Goal: Navigation & Orientation: Find specific page/section

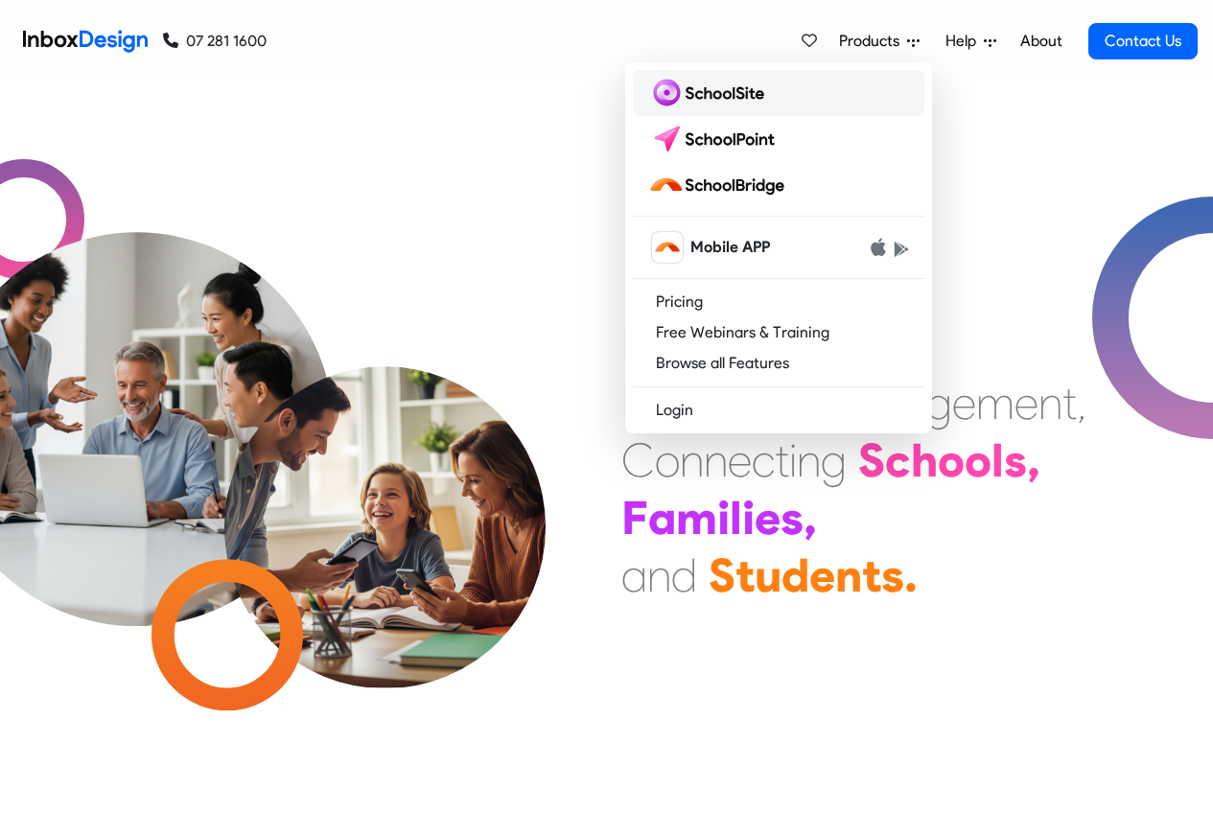
click at [702, 95] on img at bounding box center [710, 93] width 124 height 31
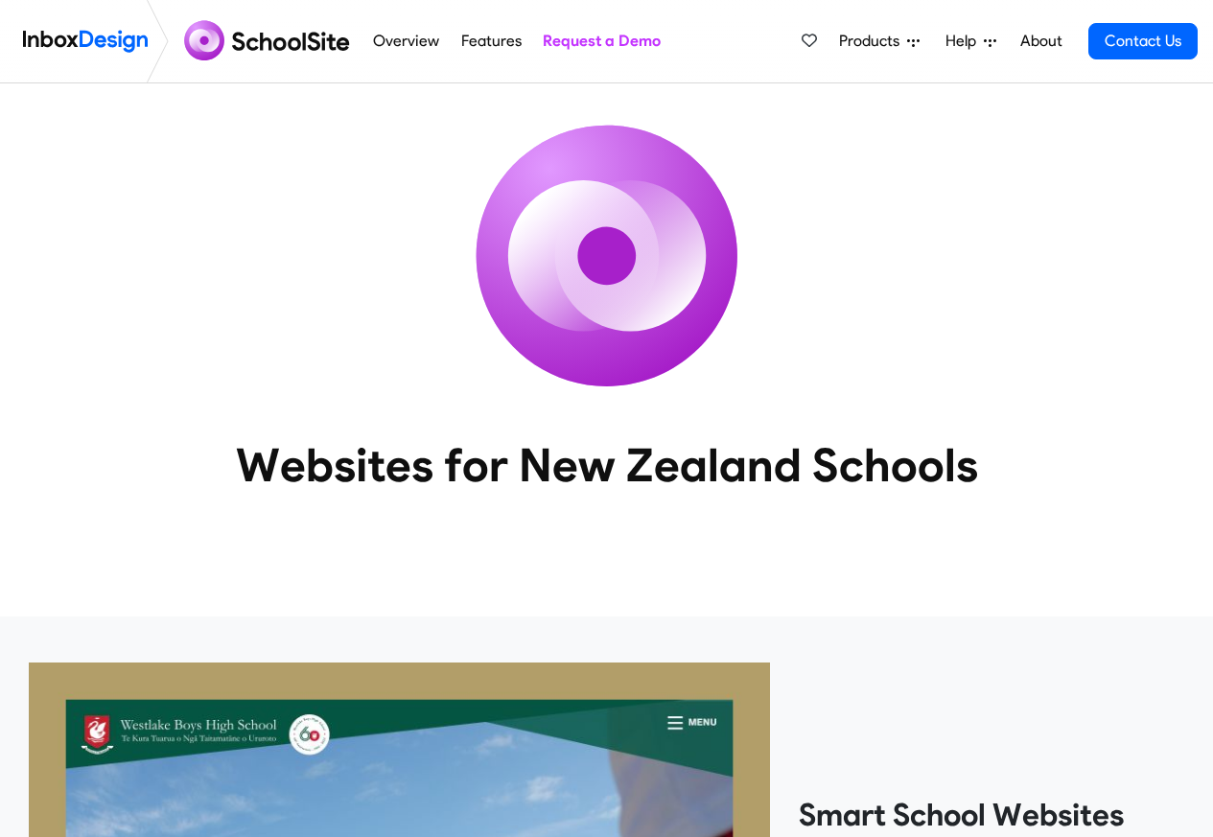
click at [892, 46] on span "Products" at bounding box center [873, 41] width 68 height 23
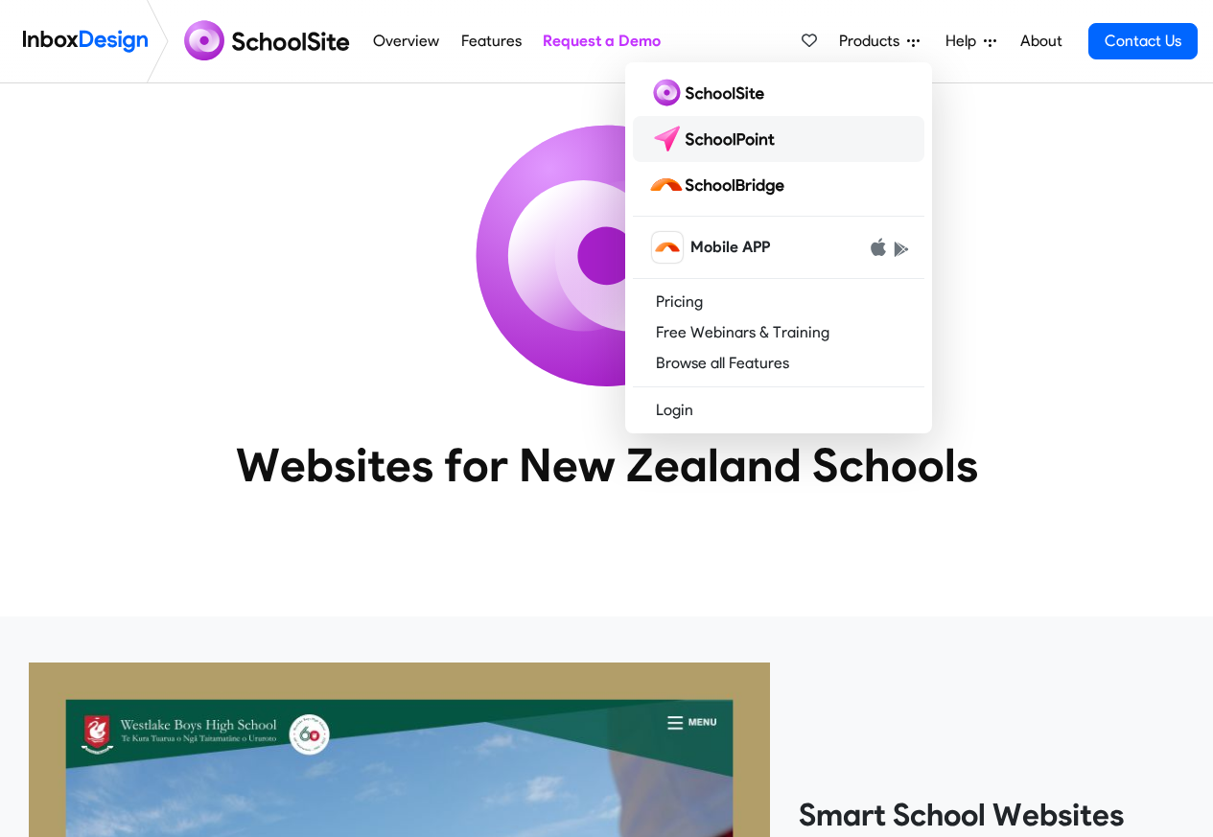
click at [722, 142] on img at bounding box center [715, 139] width 135 height 31
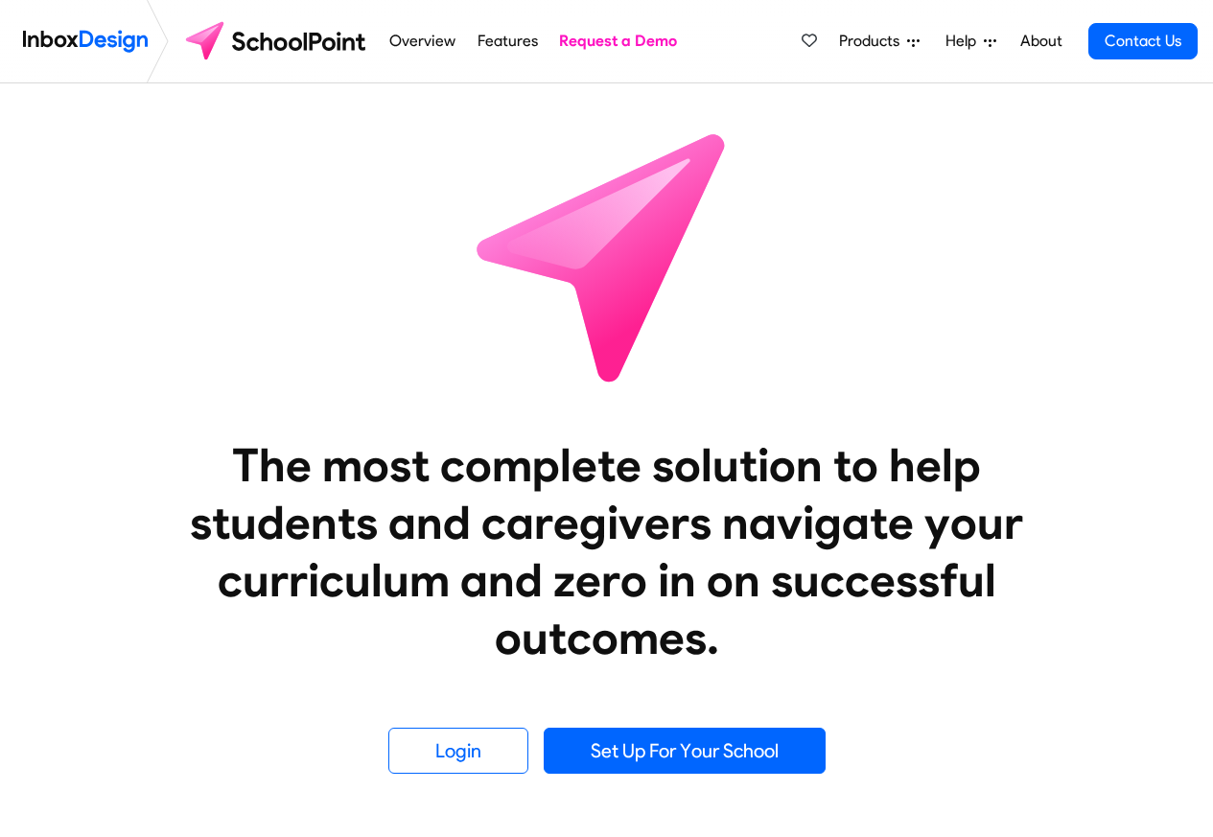
click at [883, 51] on span "Products" at bounding box center [873, 41] width 68 height 23
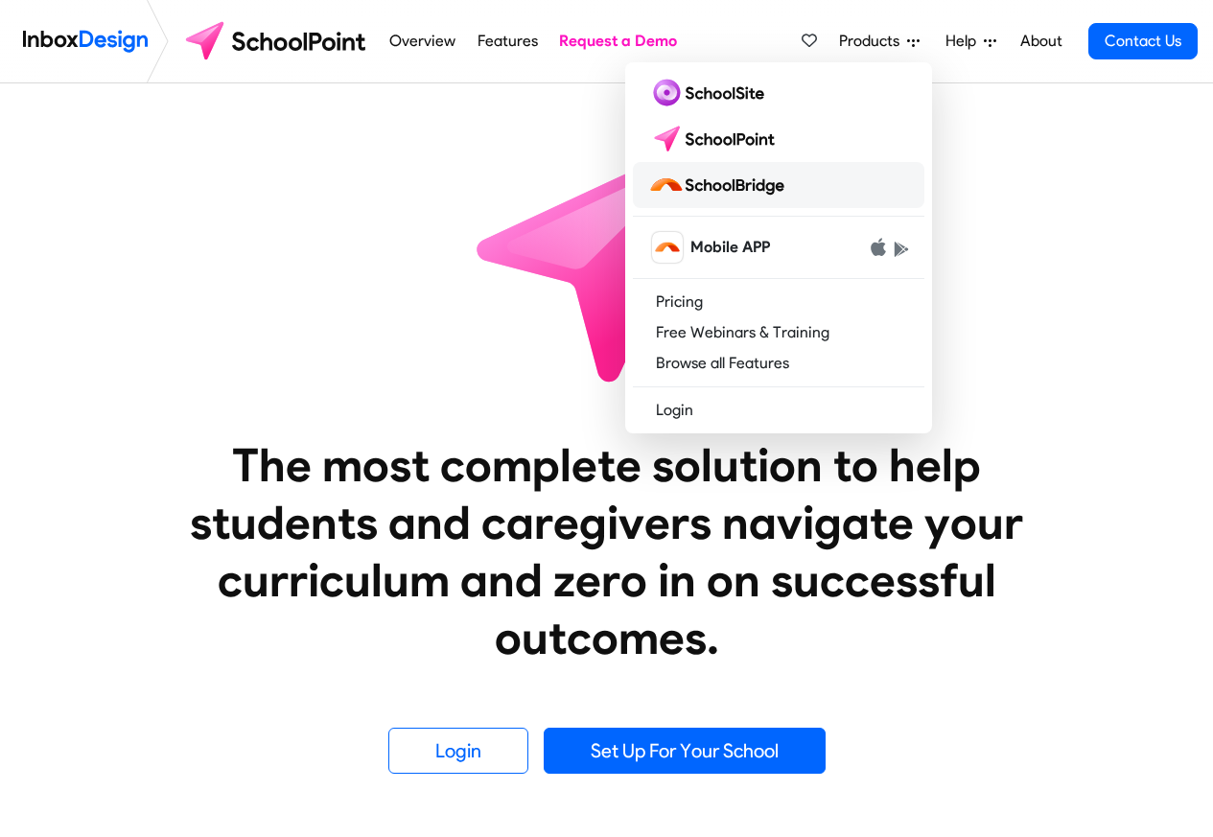
click at [739, 187] on img at bounding box center [720, 185] width 144 height 31
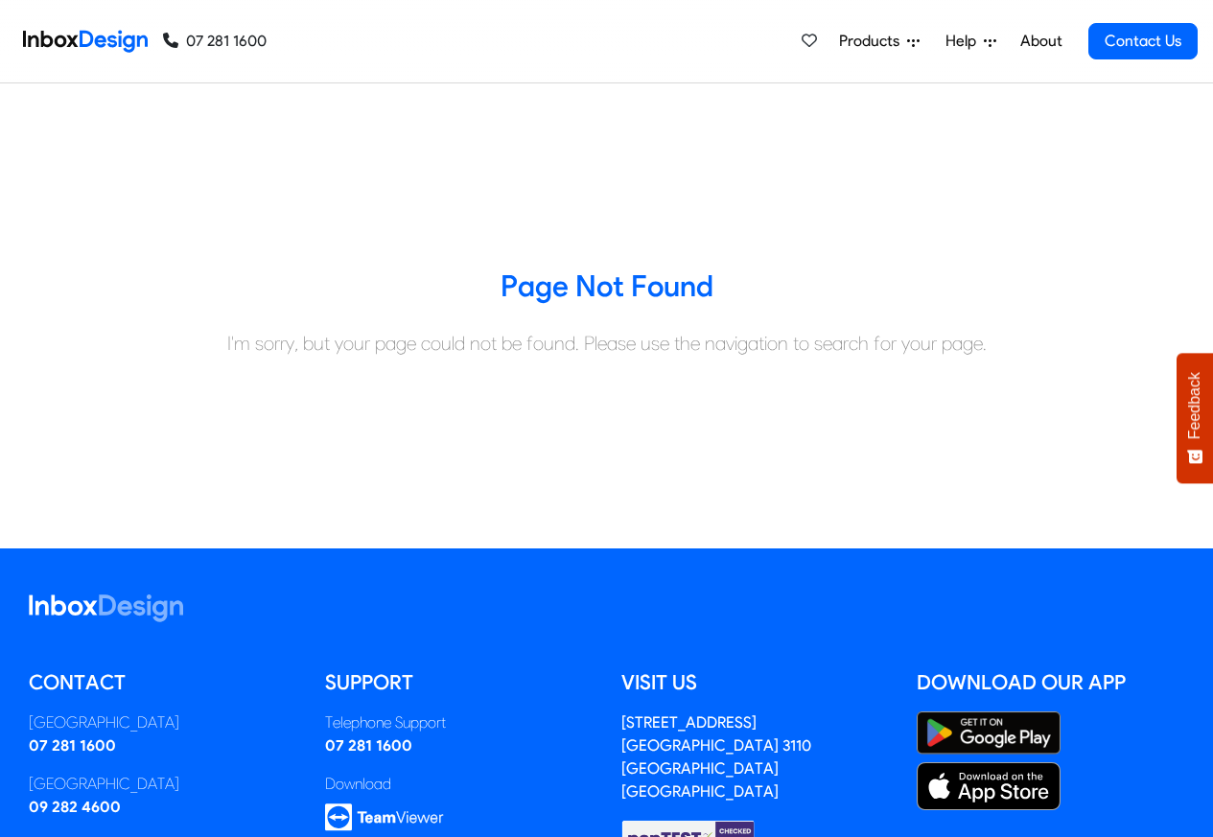
click at [422, 41] on div "Products Mobile APP Pricing Free Webinars & Training Browse all Features Login …" at bounding box center [732, 41] width 931 height 82
